Goal: Information Seeking & Learning: Understand process/instructions

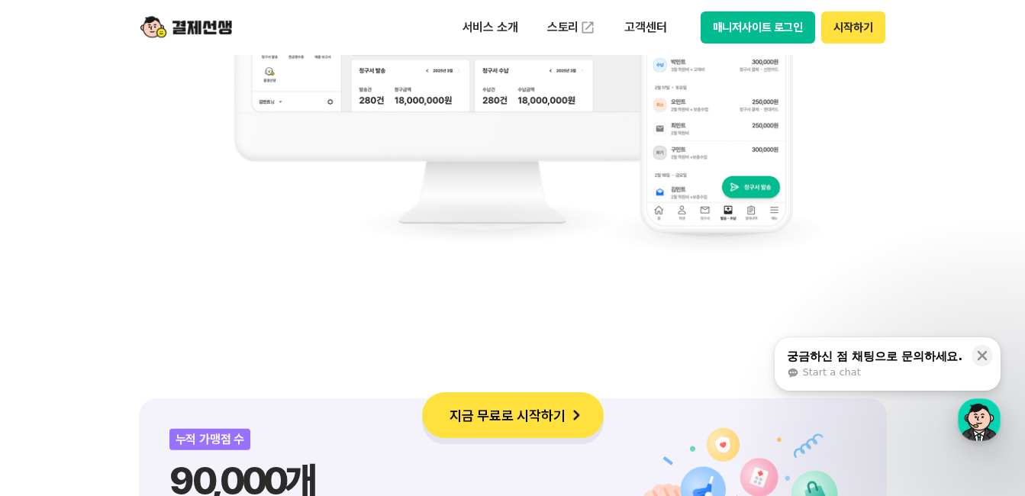
scroll to position [1756, 0]
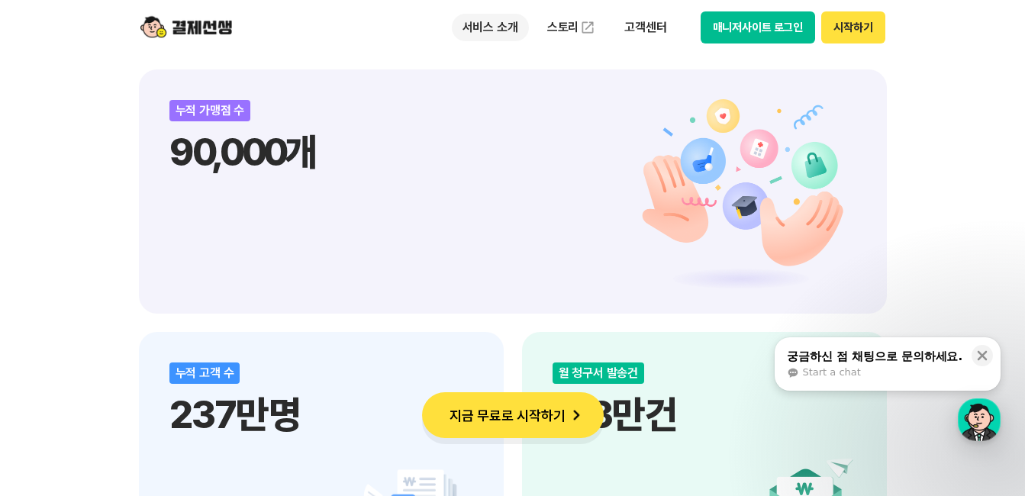
click at [499, 28] on p "서비스 소개" at bounding box center [490, 27] width 77 height 27
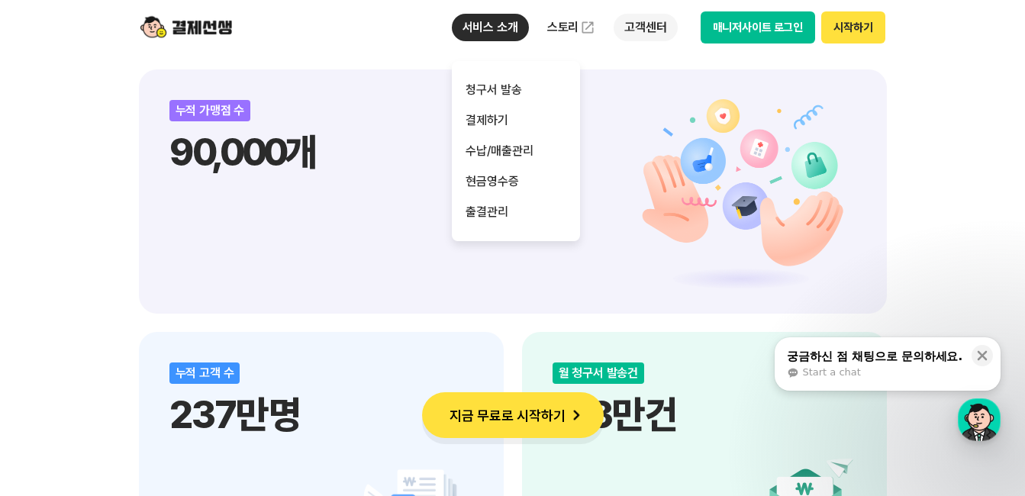
click at [667, 21] on p "고객센터" at bounding box center [645, 27] width 63 height 27
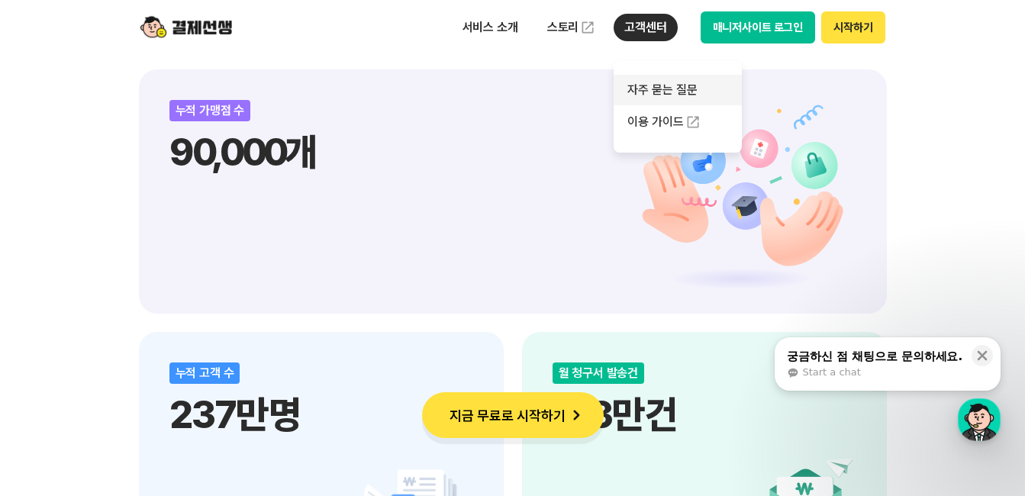
click at [663, 98] on link "자주 묻는 질문" at bounding box center [678, 90] width 128 height 31
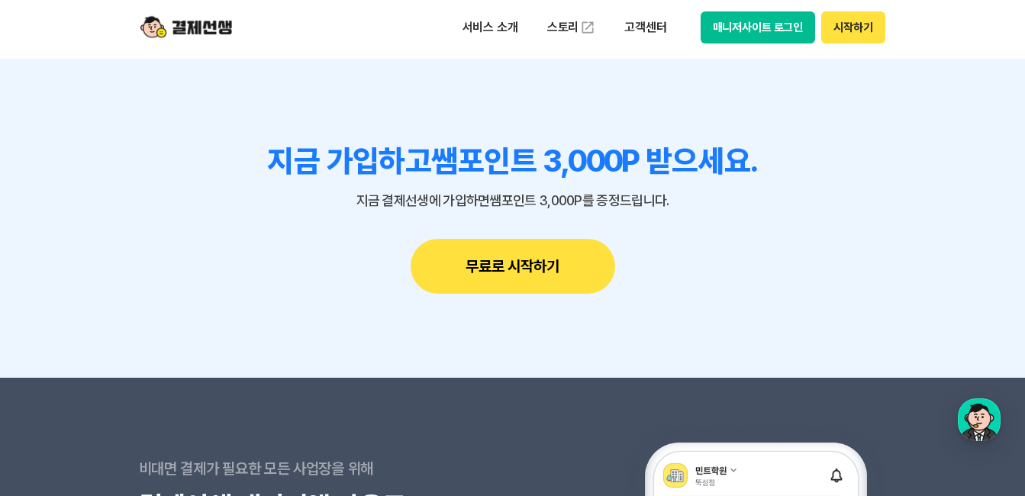
scroll to position [1574, 0]
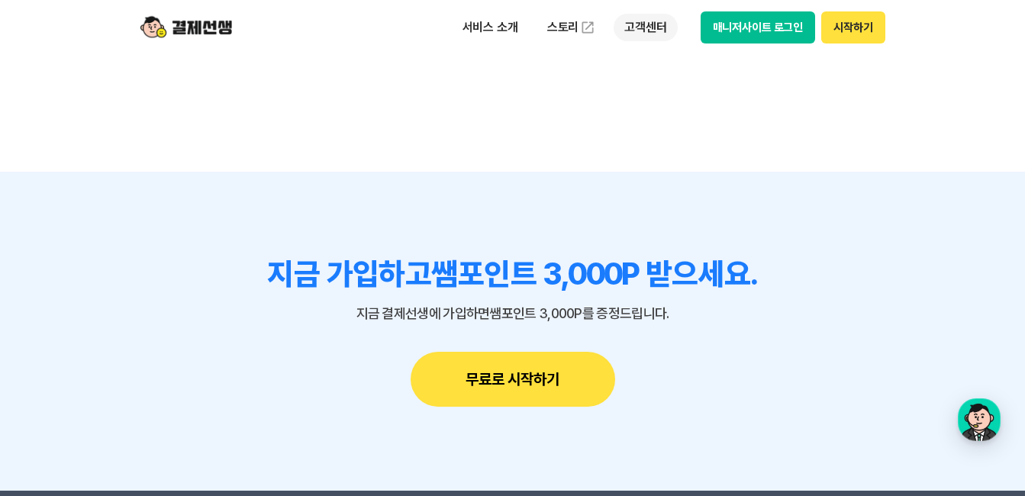
click at [652, 30] on p "고객센터" at bounding box center [645, 27] width 63 height 27
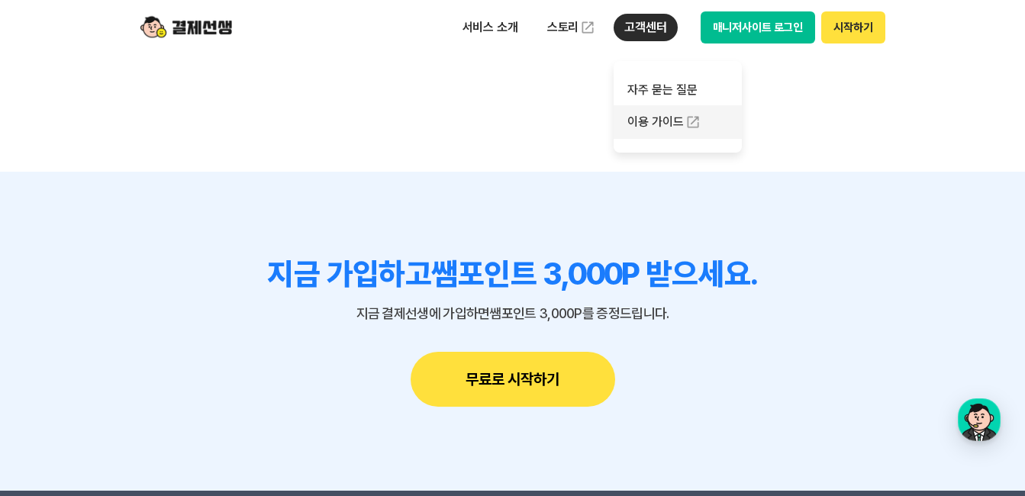
click at [663, 121] on link "이용 가이드" at bounding box center [678, 122] width 128 height 34
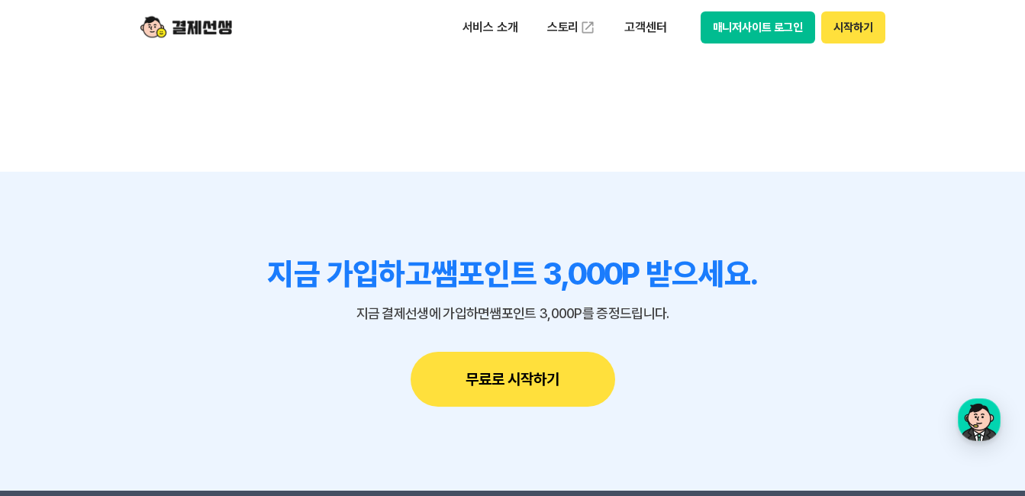
scroll to position [1756, 0]
